Goal: Find specific page/section: Find specific page/section

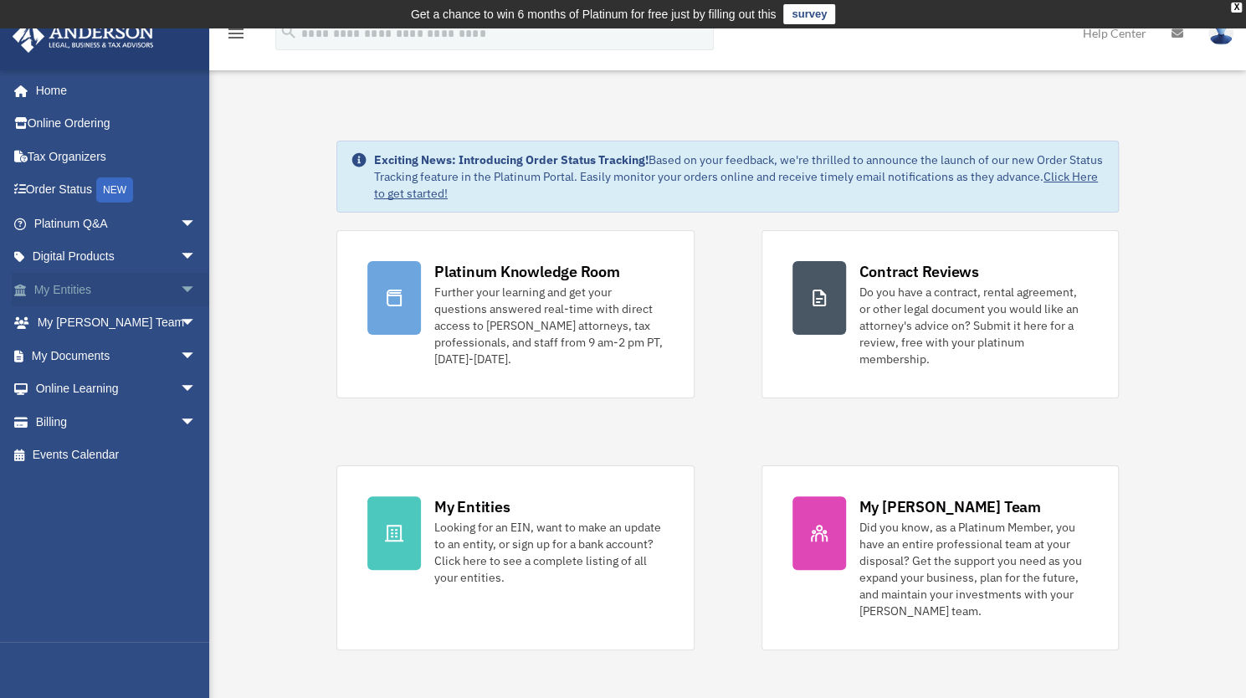
click at [180, 286] on span "arrow_drop_down" at bounding box center [196, 290] width 33 height 34
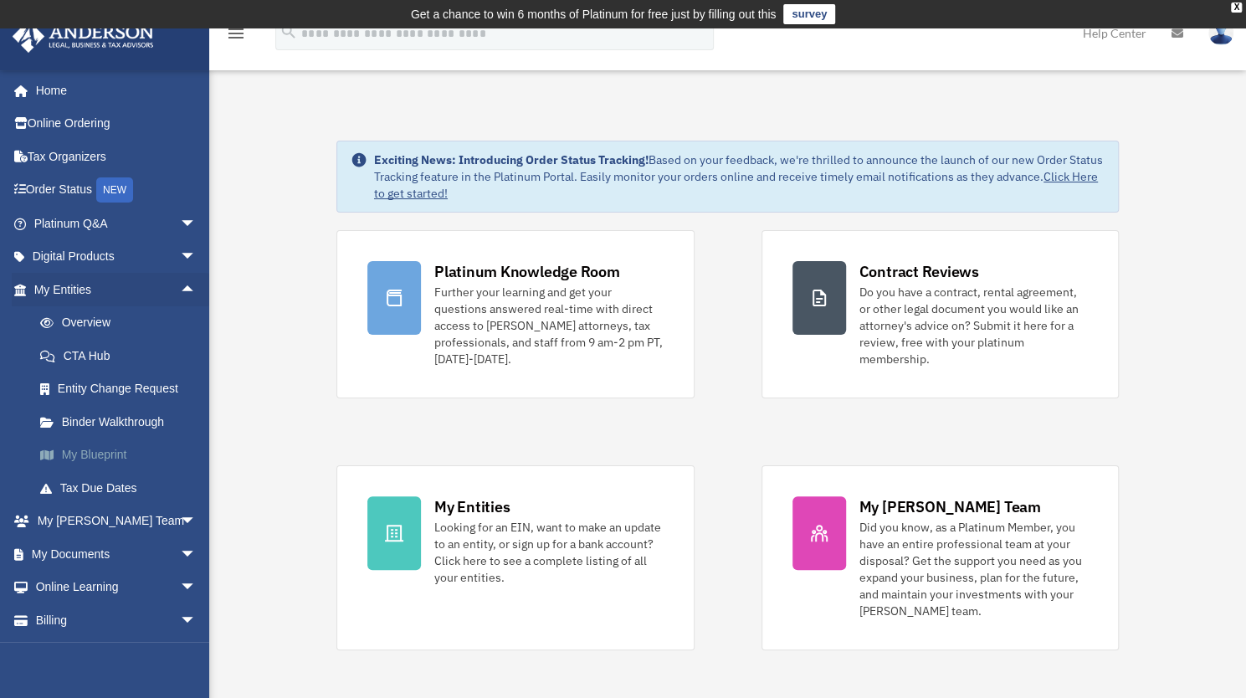
click at [93, 459] on link "My Blueprint" at bounding box center [122, 454] width 198 height 33
click at [96, 454] on link "My Blueprint" at bounding box center [122, 454] width 198 height 33
click at [95, 453] on link "My Blueprint" at bounding box center [122, 454] width 198 height 33
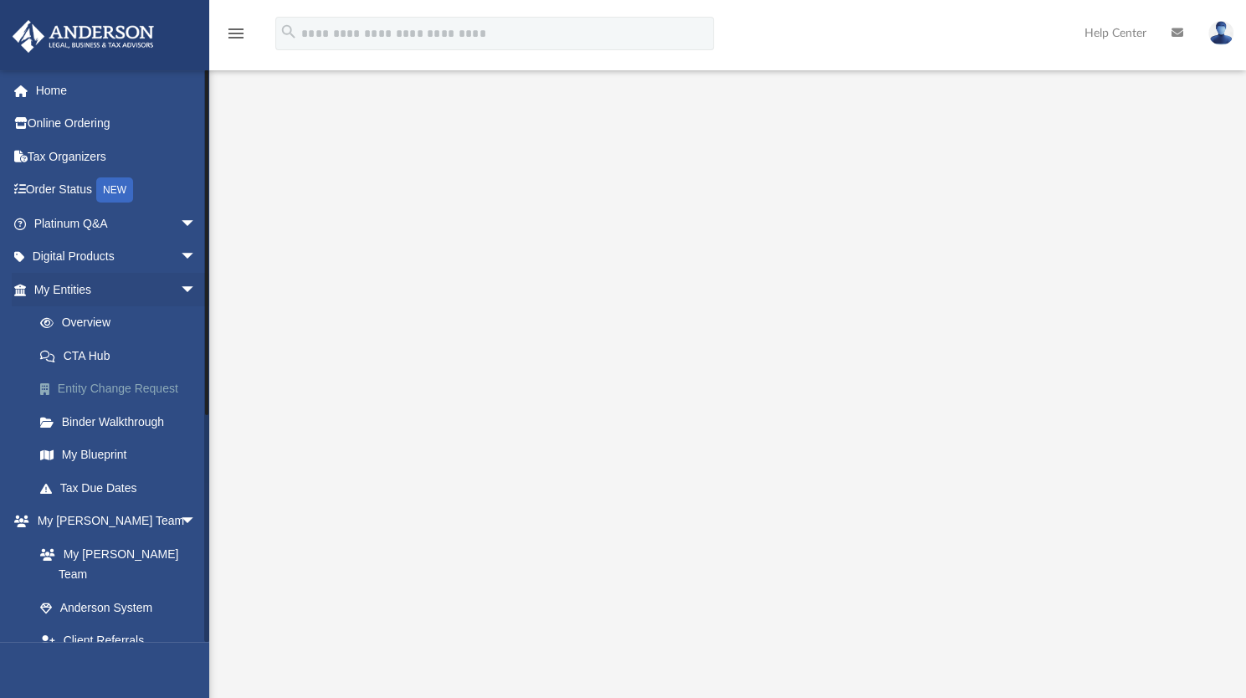
scroll to position [42, 0]
click at [612, 81] on div at bounding box center [727, 406] width 1037 height 704
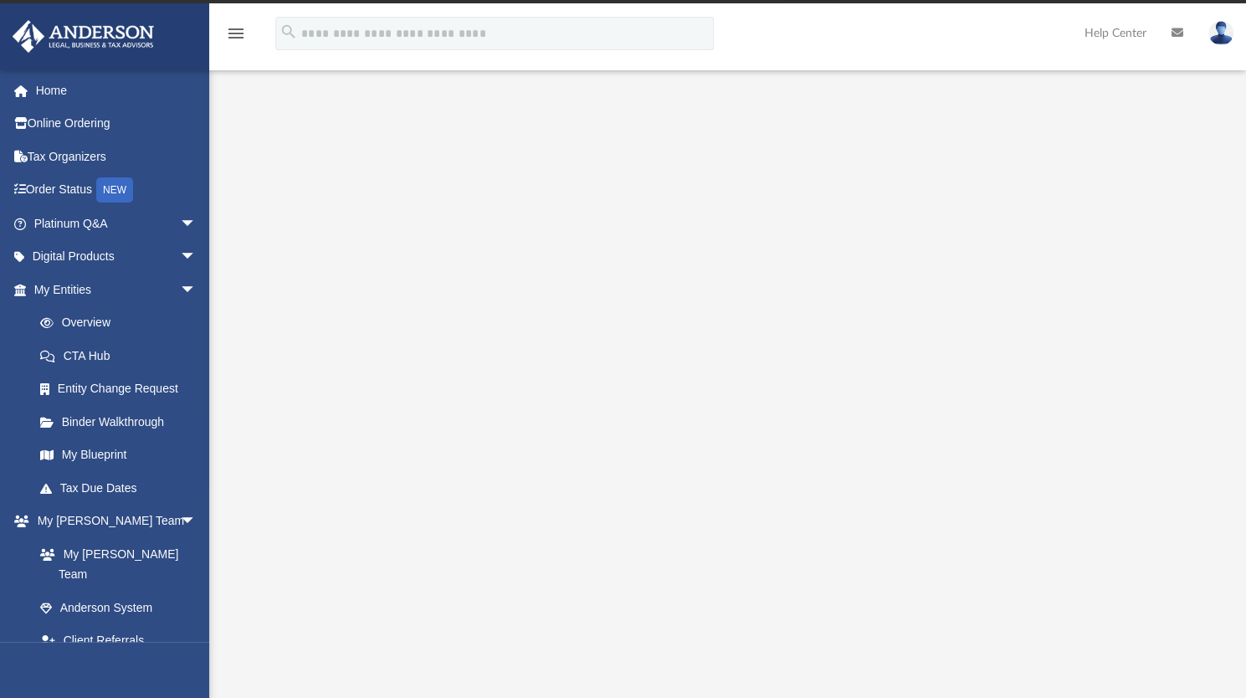
scroll to position [27, 0]
